Goal: Task Accomplishment & Management: Complete application form

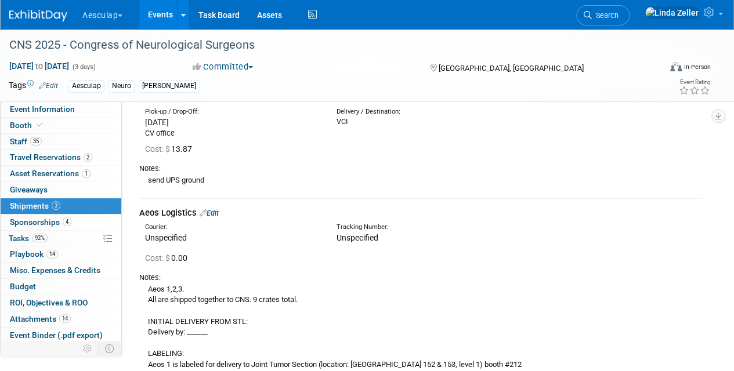
click at [31, 203] on span "Shipments 3" at bounding box center [35, 205] width 50 height 9
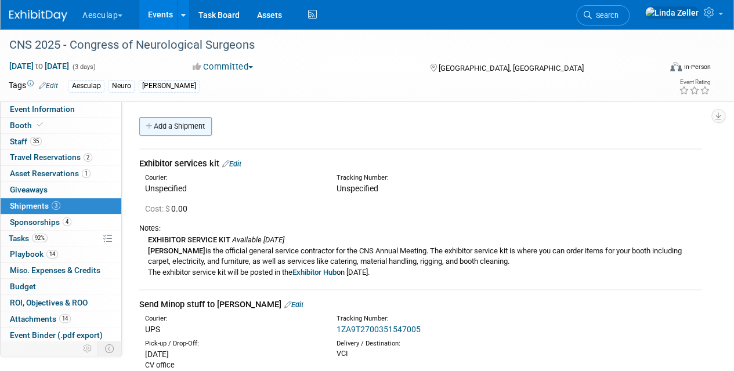
click at [164, 127] on link "Add a Shipment" at bounding box center [175, 126] width 73 height 19
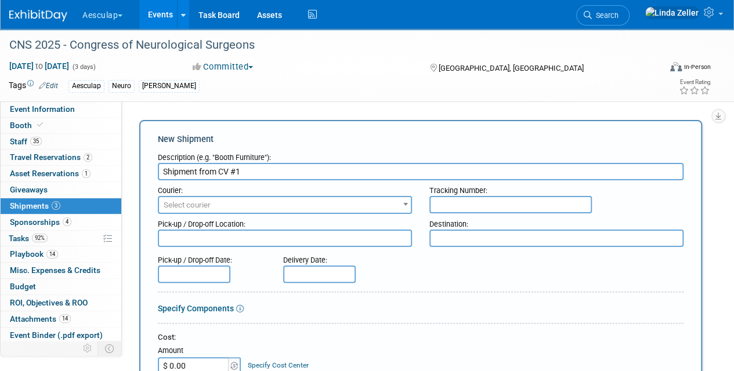
type input "Shipment from CV #1"
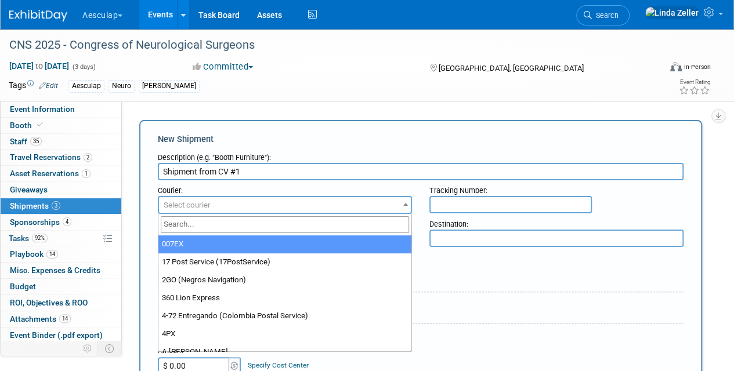
click at [171, 205] on span "Select courier" at bounding box center [187, 205] width 47 height 9
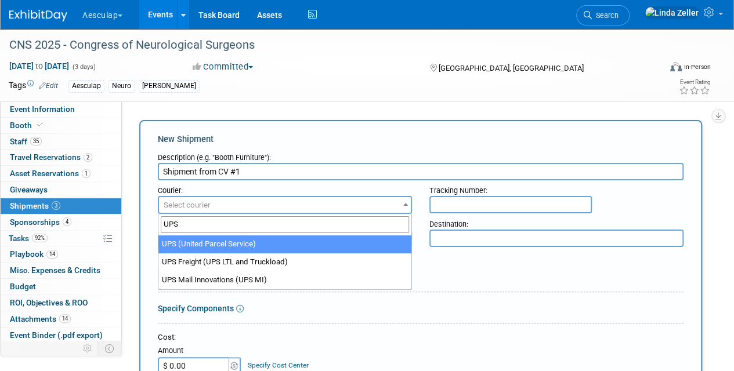
type input "UPS"
select select "508"
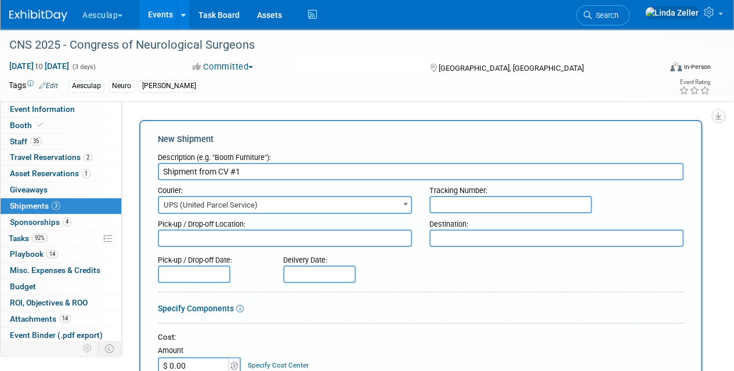
click at [160, 172] on input "Shipment from CV #1" at bounding box center [421, 171] width 526 height 17
click at [203, 235] on textarea at bounding box center [285, 238] width 254 height 17
type textarea "o"
type textarea "CV office"
type textarea "SHOW SITE"
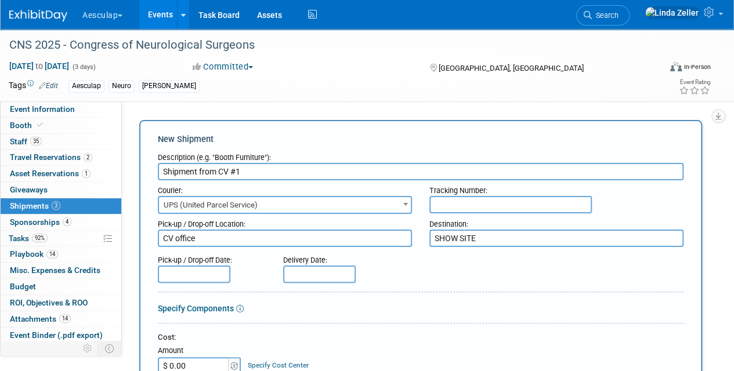
click at [462, 205] on input "text" at bounding box center [510, 204] width 162 height 17
type input "1ZA9T2700151602163"
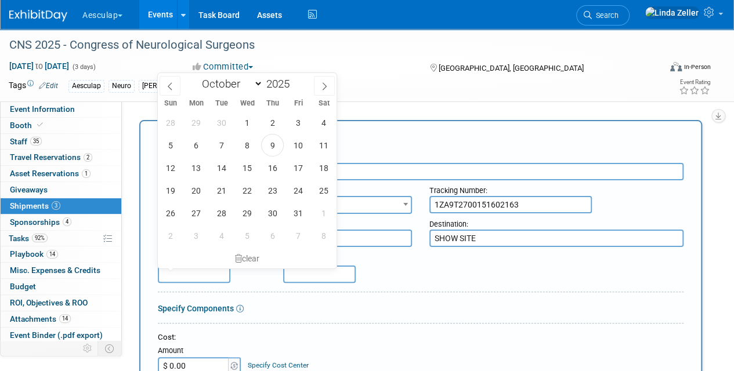
click at [205, 274] on input "text" at bounding box center [194, 274] width 73 height 17
click at [244, 143] on span "8" at bounding box center [247, 145] width 23 height 23
type input "[DATE]"
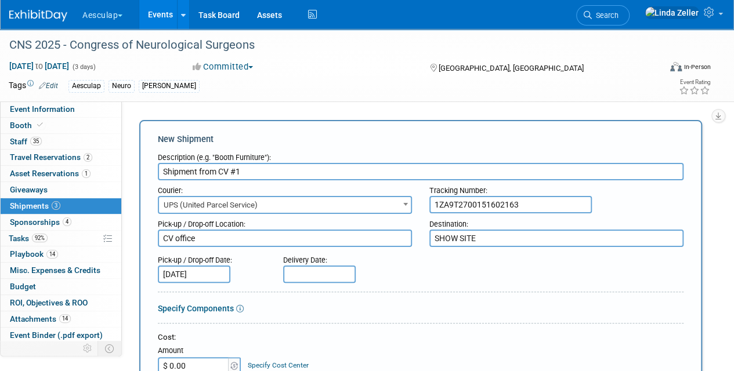
click at [293, 272] on input "text" at bounding box center [319, 274] width 73 height 17
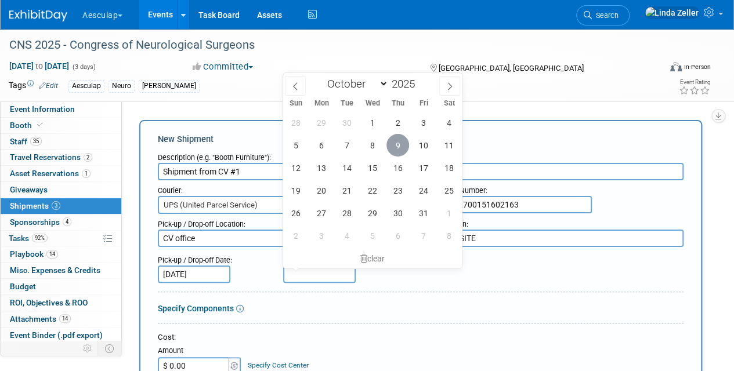
click at [397, 147] on span "9" at bounding box center [397, 145] width 23 height 23
type input "[DATE]"
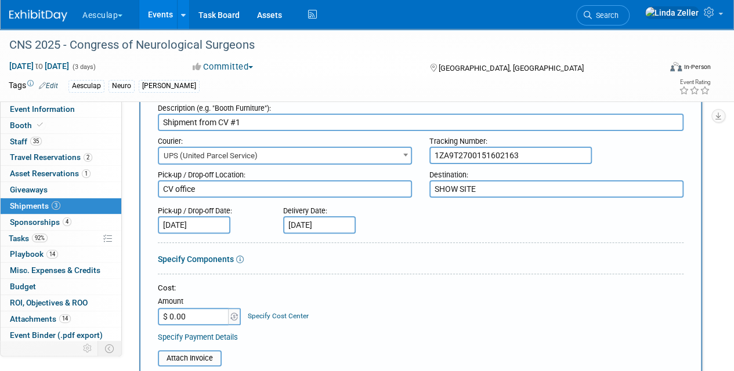
scroll to position [116, 0]
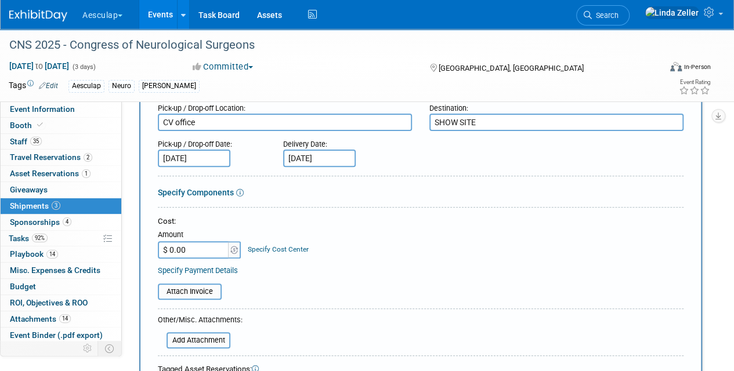
click at [187, 250] on input "$ 0.00" at bounding box center [194, 249] width 73 height 17
type input "$ 629.65"
click at [260, 245] on link "Specify Cost Center" at bounding box center [278, 249] width 61 height 8
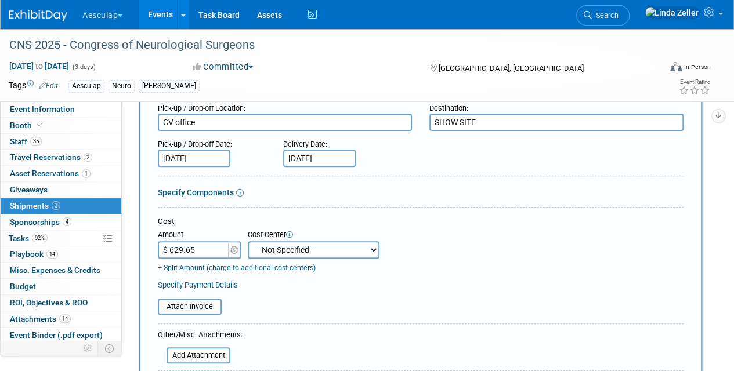
click at [263, 247] on select "-- Not Specified -- AAG B2B: 102736100 AIS - Ortho AIS -Spine Atlantic Neuro [P…" at bounding box center [314, 249] width 132 height 17
select select "18966029"
click at [248, 241] on select "-- Not Specified -- AAG B2B: 102736100 AIS - Ortho AIS -Spine Atlantic Neuro [P…" at bounding box center [314, 249] width 132 height 17
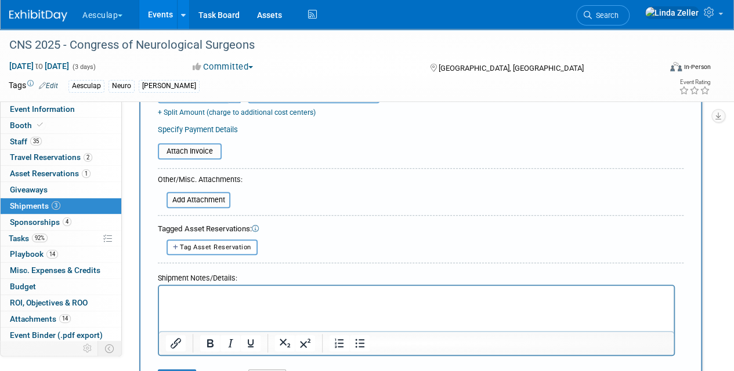
scroll to position [290, 0]
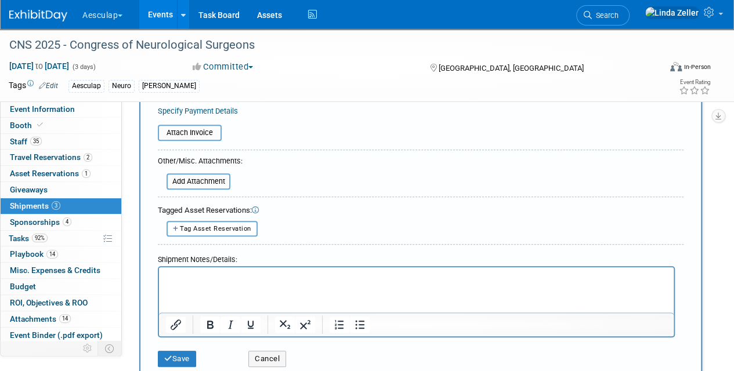
click at [208, 276] on p "Rich Text Area. Press ALT-0 for help." at bounding box center [416, 278] width 501 height 12
click at [178, 357] on button "Save" at bounding box center [177, 359] width 38 height 16
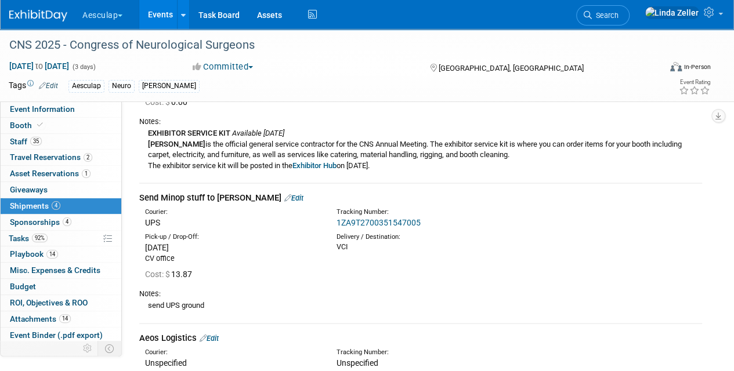
scroll to position [0, 0]
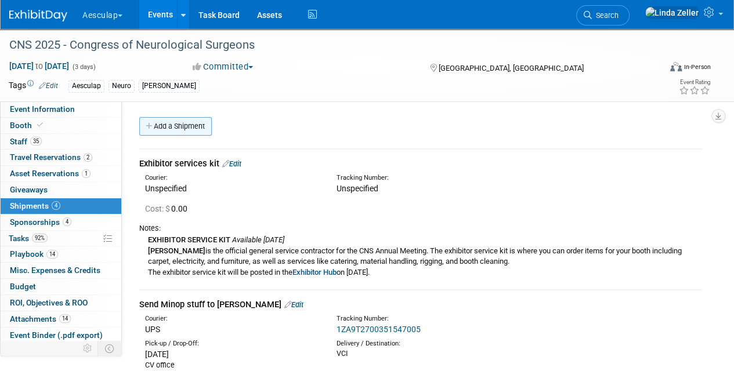
click at [183, 125] on link "Add a Shipment" at bounding box center [175, 126] width 73 height 19
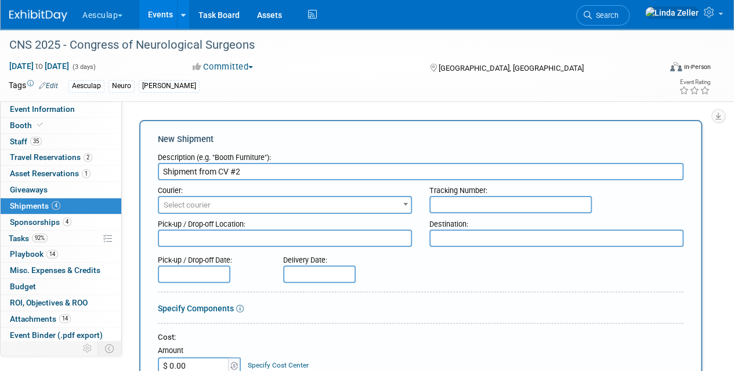
type input "Shipment from CV #2"
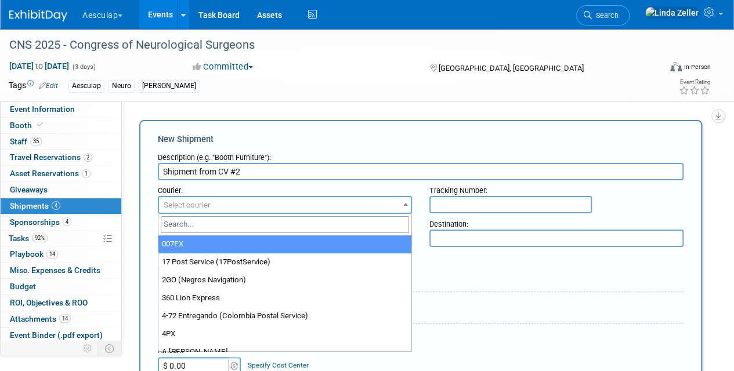
click at [194, 207] on span "Select courier" at bounding box center [187, 205] width 47 height 9
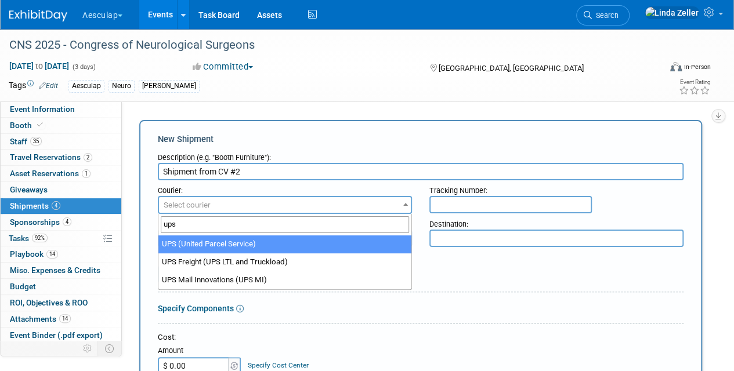
type input "ups"
select select "508"
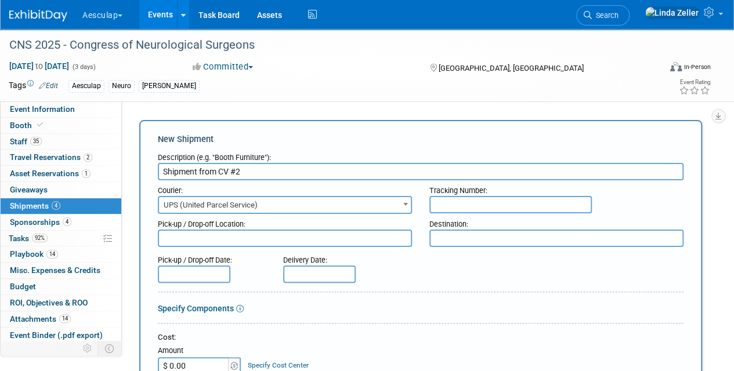
click at [433, 202] on input "text" at bounding box center [510, 204] width 162 height 17
type input "1ZA9T2700149639049"
click at [241, 236] on textarea at bounding box center [285, 238] width 254 height 17
type textarea "CV office"
type textarea "Show site"
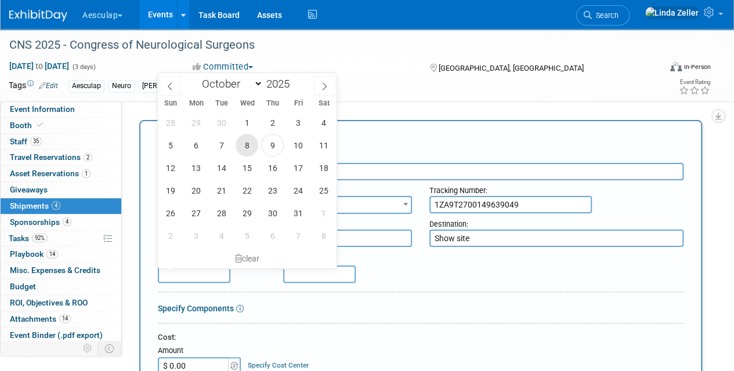
click at [245, 143] on span "8" at bounding box center [247, 145] width 23 height 23
type input "[DATE]"
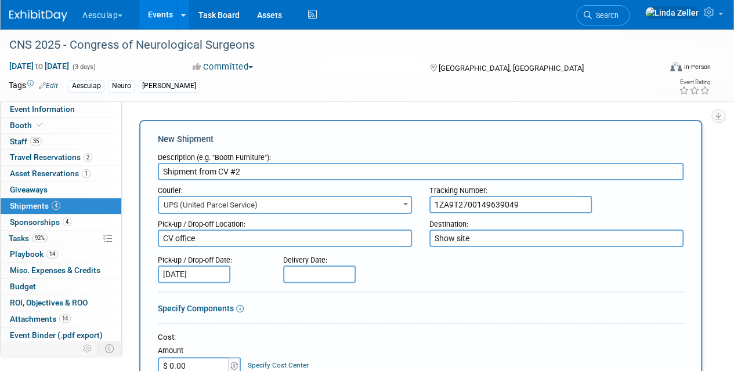
click at [294, 276] on input "text" at bounding box center [319, 274] width 73 height 17
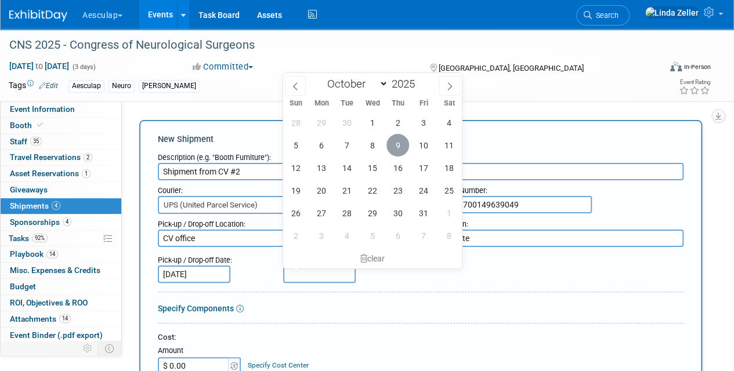
click at [398, 143] on span "9" at bounding box center [397, 145] width 23 height 23
type input "[DATE]"
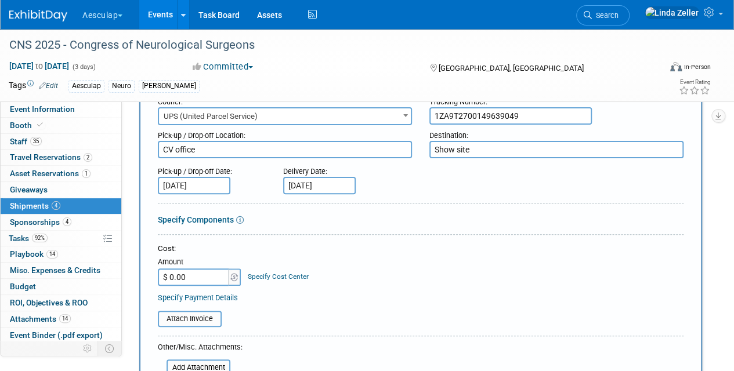
scroll to position [116, 0]
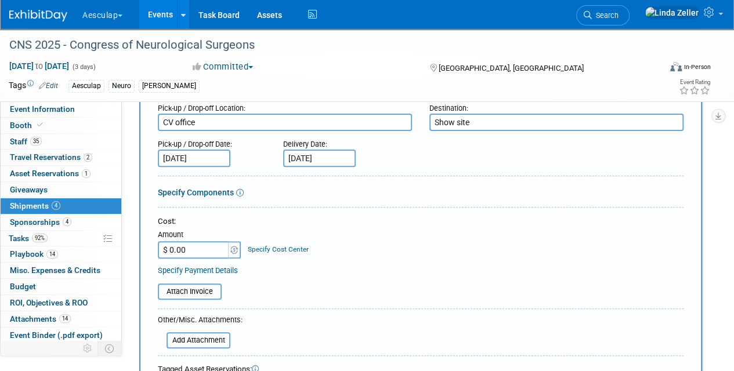
click at [197, 251] on input "$ 0.00" at bounding box center [194, 249] width 73 height 17
type input "$ 37.46"
click at [262, 247] on link "Specify Cost Center" at bounding box center [278, 249] width 61 height 8
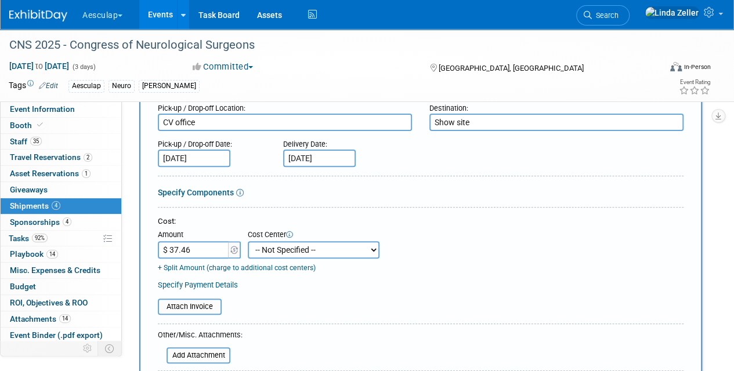
click at [262, 248] on select "-- Not Specified -- AAG B2B: 102736100 AIS - Ortho AIS -Spine Atlantic Neuro [P…" at bounding box center [314, 249] width 132 height 17
select select "18966028"
click at [248, 241] on select "-- Not Specified -- AAG B2B: 102736100 AIS - Ortho AIS -Spine Atlantic Neuro [P…" at bounding box center [314, 249] width 132 height 17
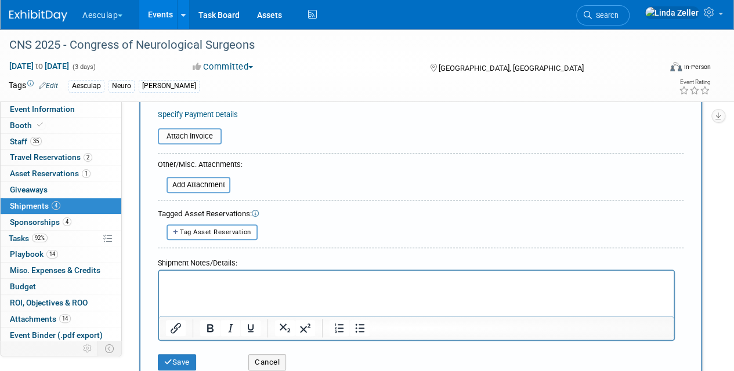
scroll to position [290, 0]
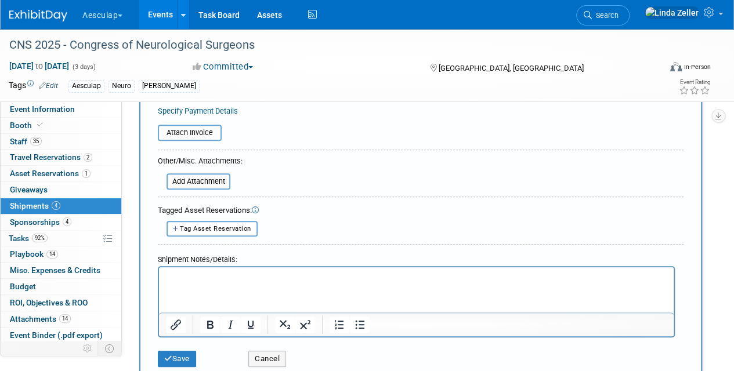
click at [204, 275] on p "Rich Text Area. Press ALT-0 for help." at bounding box center [416, 278] width 501 height 12
click at [173, 356] on button "Save" at bounding box center [177, 359] width 38 height 16
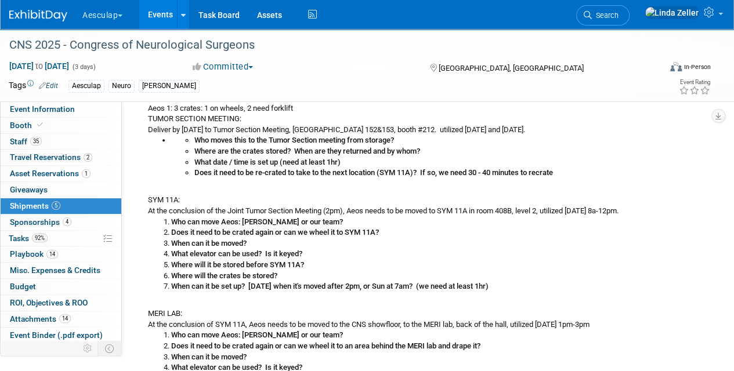
scroll to position [1080, 0]
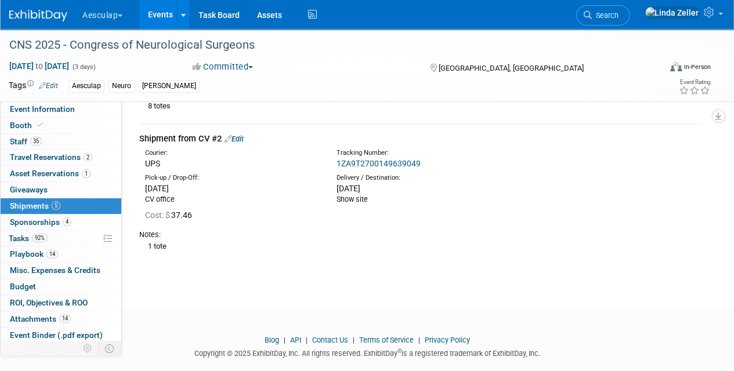
drag, startPoint x: 180, startPoint y: 244, endPoint x: 149, endPoint y: 107, distance: 139.9
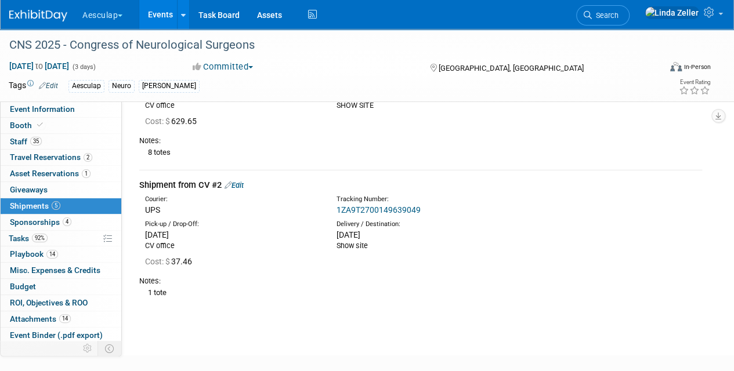
scroll to position [906, 0]
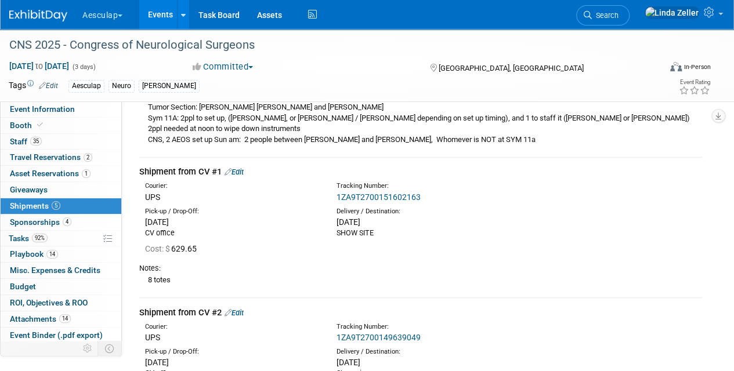
click at [139, 169] on div "Shipment from CV #1 Edit" at bounding box center [420, 172] width 563 height 12
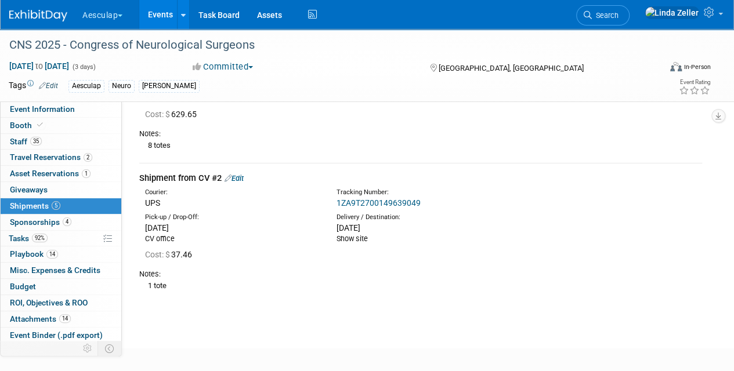
scroll to position [1063, 0]
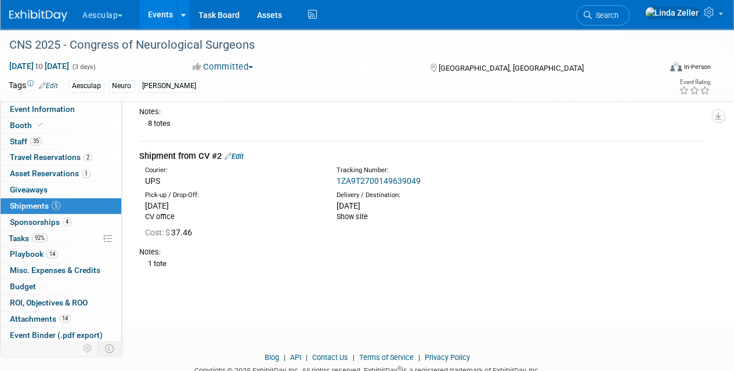
drag, startPoint x: 139, startPoint y: 170, endPoint x: 295, endPoint y: 270, distance: 185.1
copy div "Shipment from CV #1 Edit Courier: UPS Tracking Number: 1ZA9T2700151602163 Pick-…"
